Goal: Information Seeking & Learning: Understand process/instructions

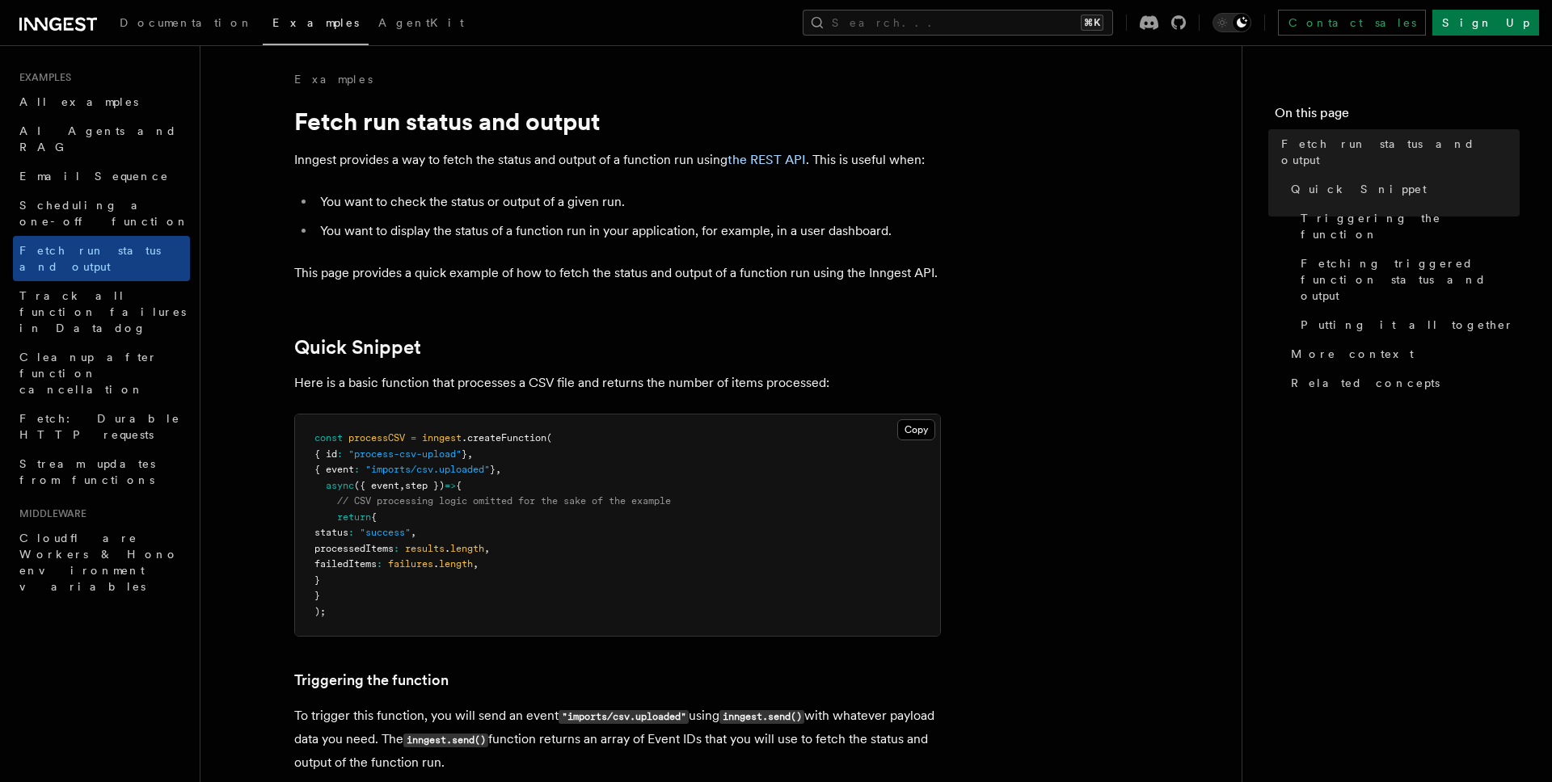
click at [460, 468] on span ""imports/csv.uploaded"" at bounding box center [427, 469] width 124 height 11
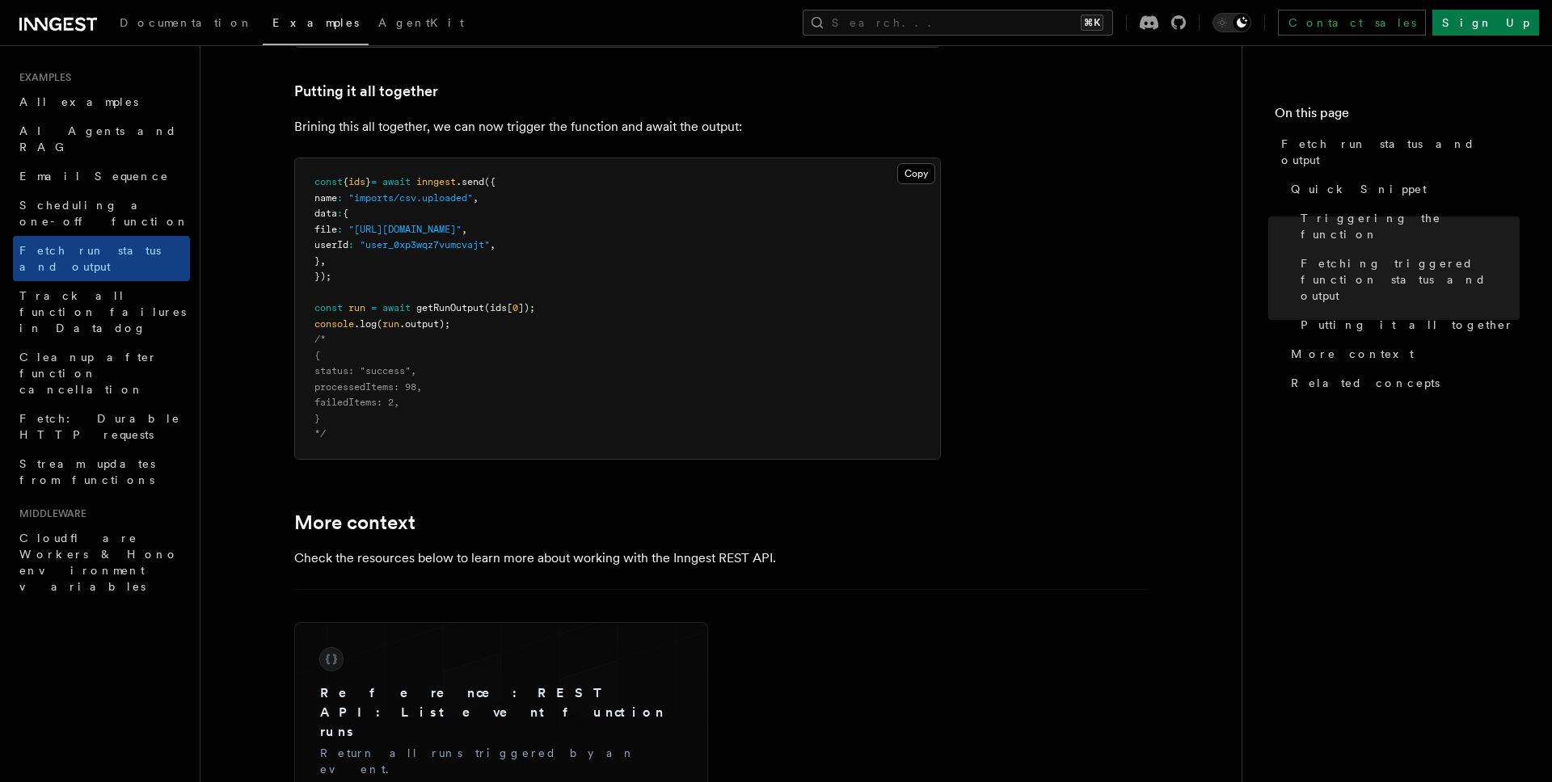
scroll to position [2115, 0]
